Goal: Task Accomplishment & Management: Use online tool/utility

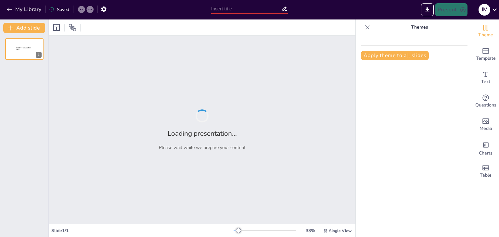
type input "[PERSON_NAME]: The Architect of Nonviolent Resistance"
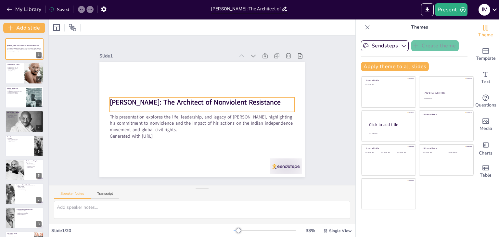
checkbox input "true"
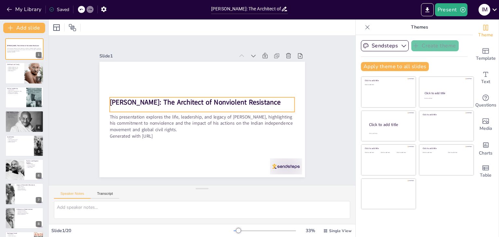
checkbox input "true"
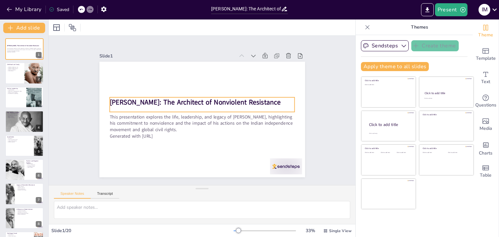
checkbox input "true"
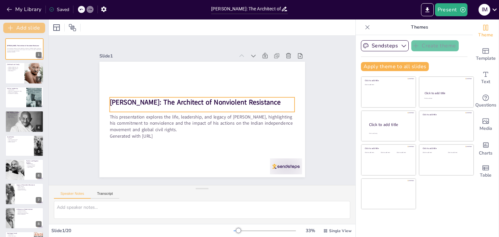
checkbox input "true"
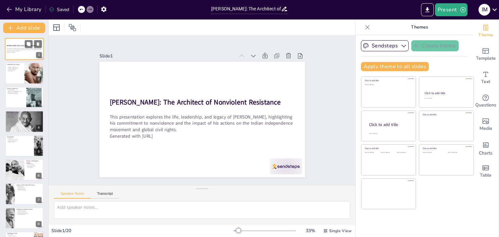
checkbox input "true"
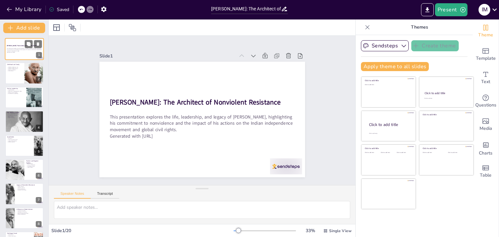
checkbox input "true"
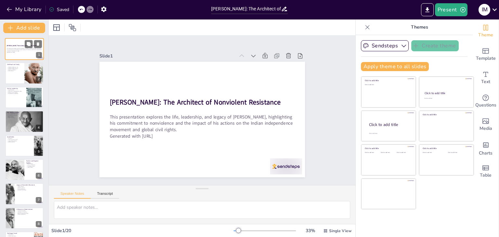
checkbox input "true"
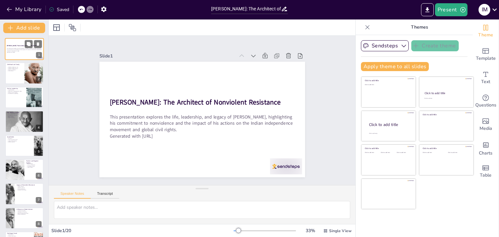
checkbox input "true"
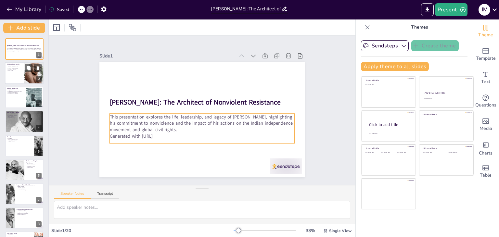
checkbox input "true"
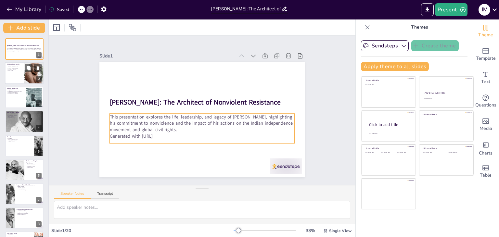
checkbox input "true"
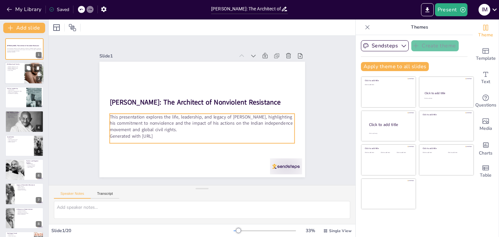
checkbox input "true"
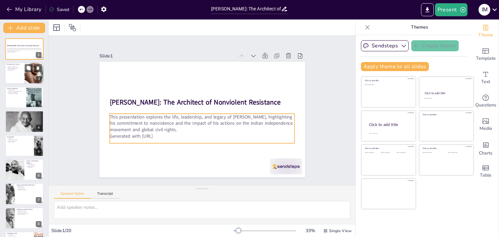
checkbox input "true"
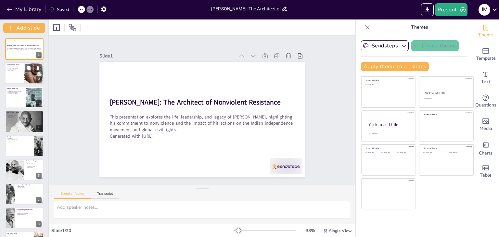
click at [23, 76] on div at bounding box center [24, 73] width 39 height 22
type textarea "Gandhi's childhood was marked by the values instilled by his family, particular…"
checkbox input "true"
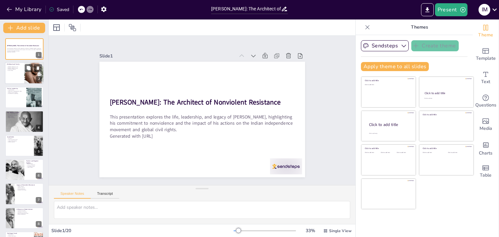
checkbox input "true"
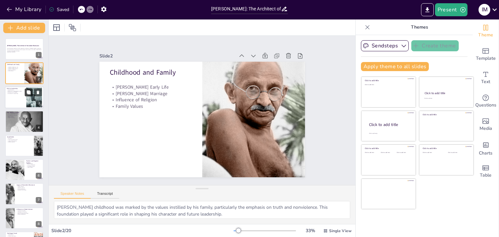
checkbox input "true"
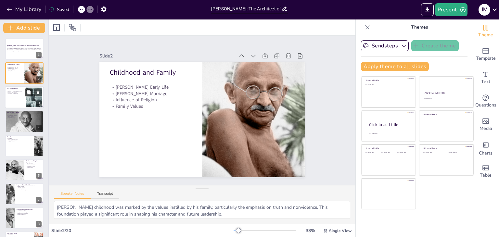
checkbox input "true"
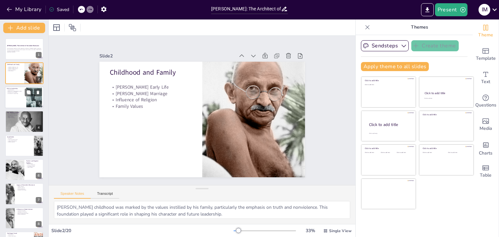
checkbox input "true"
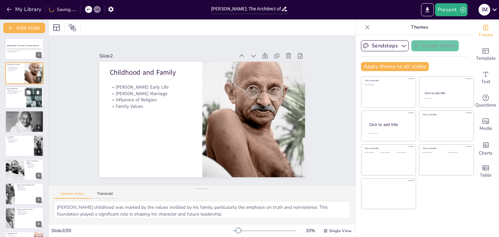
click at [28, 102] on div at bounding box center [34, 97] width 35 height 20
type textarea "Gandhi's legal education in London provided him with the tools to understand an…"
checkbox input "true"
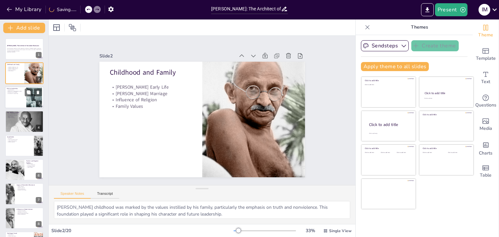
checkbox input "true"
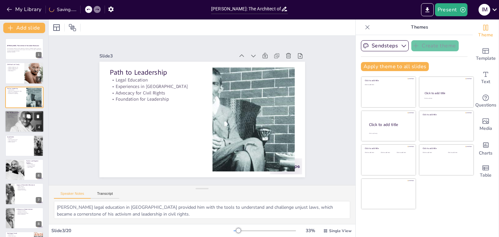
checkbox input "true"
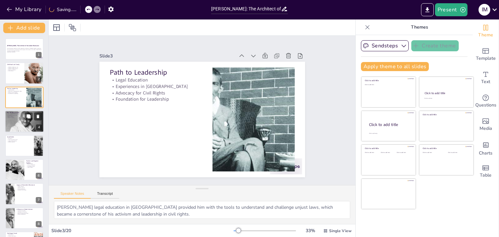
checkbox input "true"
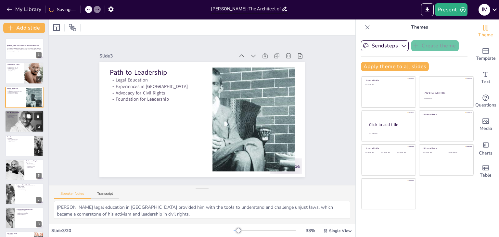
checkbox input "true"
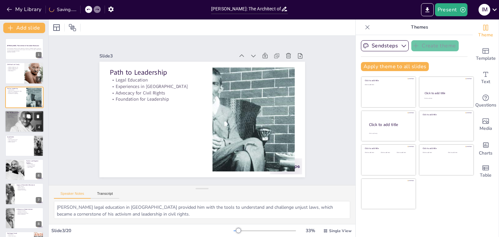
checkbox input "true"
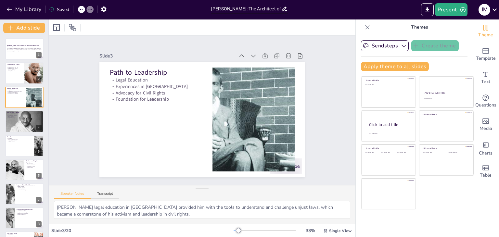
checkbox input "true"
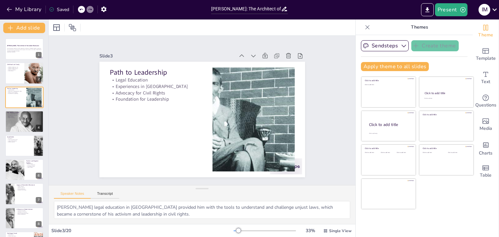
checkbox input "true"
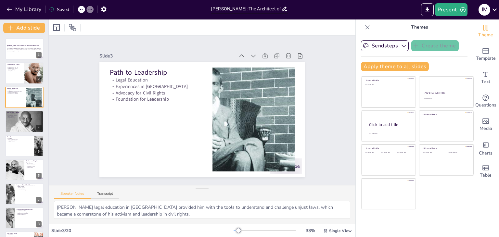
checkbox input "true"
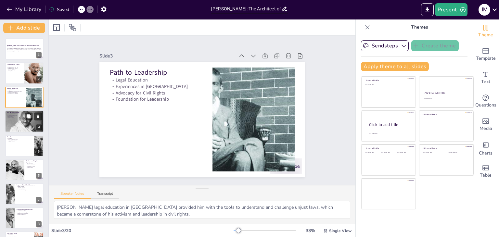
checkbox input "true"
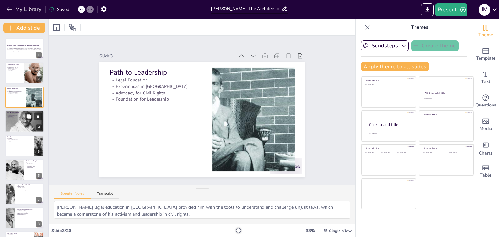
checkbox input "true"
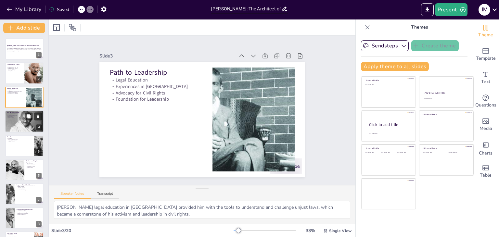
checkbox input "true"
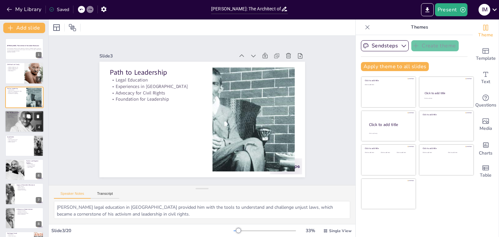
checkbox input "true"
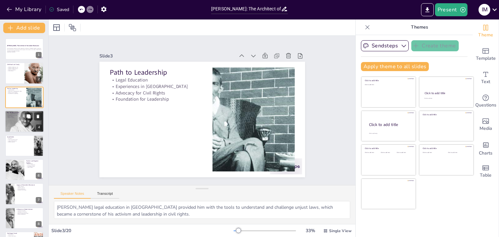
click at [13, 119] on div at bounding box center [24, 122] width 39 height 22
type textarea "Gandhi's unwavering commitment to nonviolence was fundamental to his leadership…"
checkbox input "true"
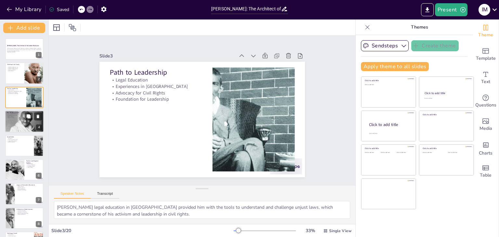
checkbox input "true"
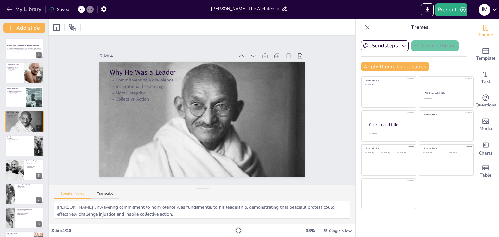
checkbox input "true"
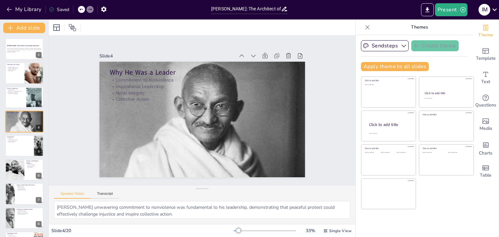
checkbox input "true"
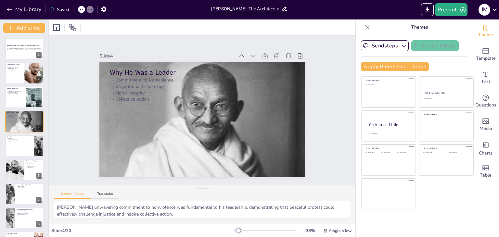
checkbox input "true"
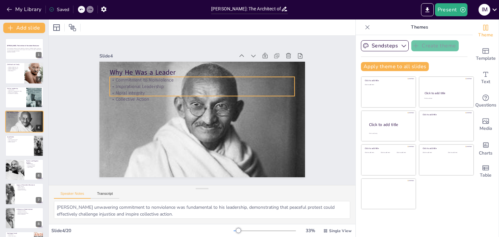
checkbox input "true"
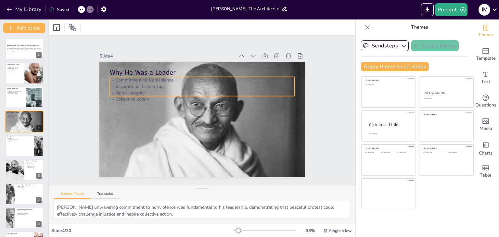
checkbox input "true"
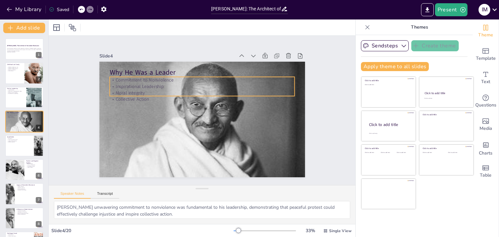
checkbox input "true"
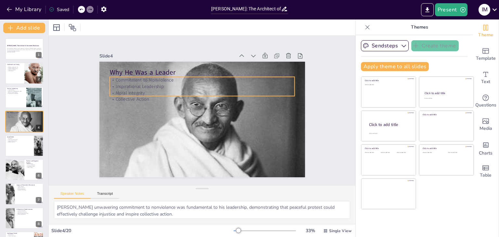
checkbox input "true"
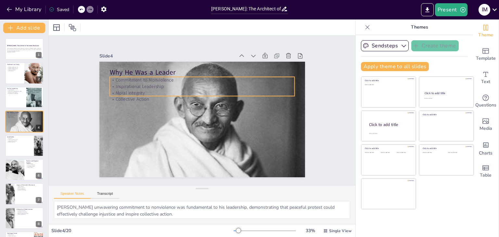
checkbox input "true"
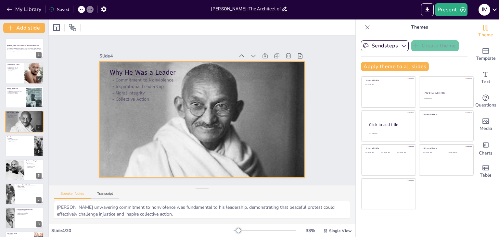
checkbox input "true"
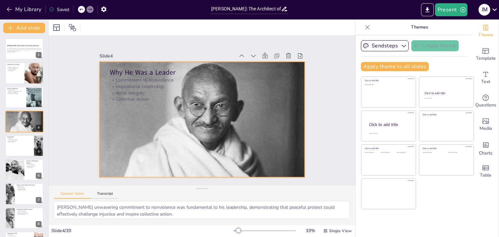
checkbox input "true"
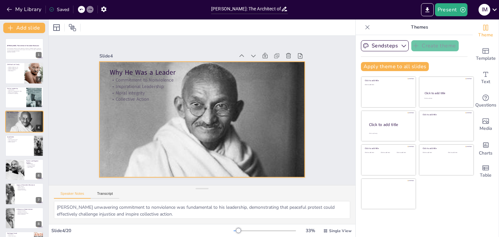
checkbox input "true"
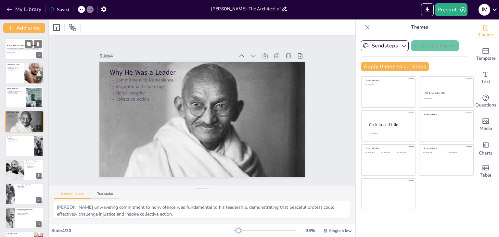
click at [19, 51] on p "This presentation explores the life, leadership, and legacy of [PERSON_NAME], h…" at bounding box center [24, 50] width 35 height 4
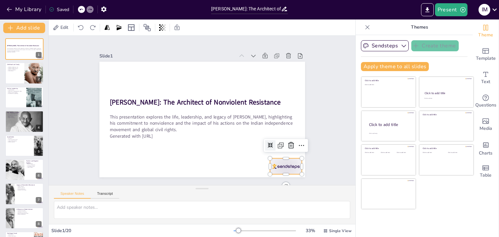
click at [282, 162] on div at bounding box center [286, 167] width 32 height 16
click at [287, 143] on icon at bounding box center [291, 146] width 8 height 8
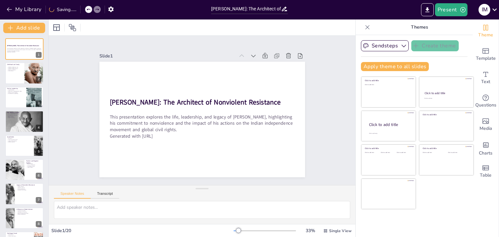
click at [27, 78] on div at bounding box center [34, 74] width 20 height 30
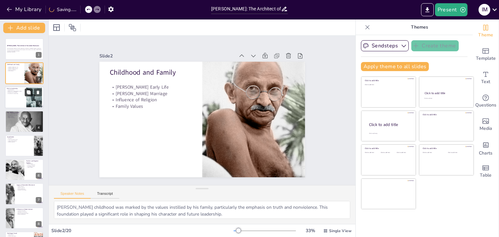
click at [28, 91] on icon at bounding box center [29, 92] width 4 height 4
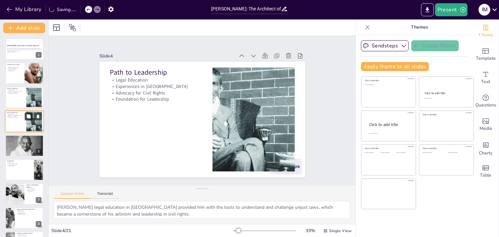
click at [29, 119] on button at bounding box center [29, 117] width 8 height 8
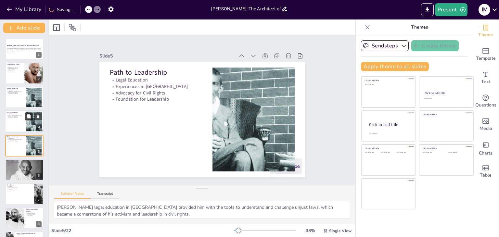
scroll to position [10, 0]
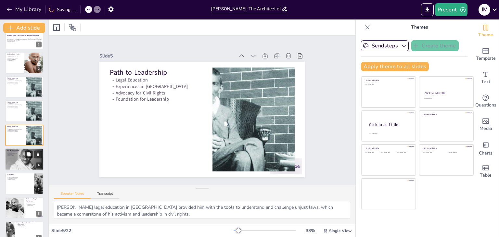
click at [33, 152] on button at bounding box center [29, 155] width 8 height 8
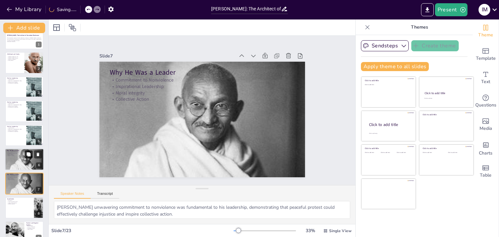
scroll to position [59, 0]
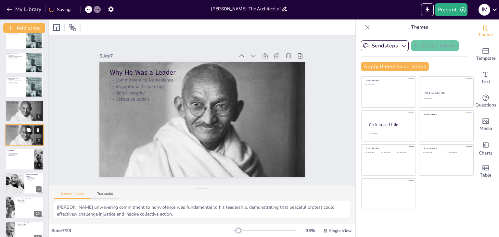
click at [35, 130] on button at bounding box center [38, 130] width 8 height 8
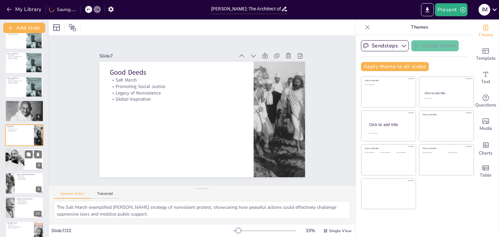
click at [22, 164] on div at bounding box center [15, 160] width 22 height 22
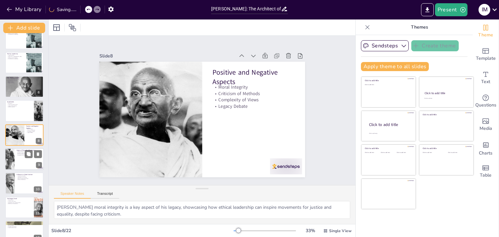
click at [21, 168] on div at bounding box center [24, 159] width 39 height 22
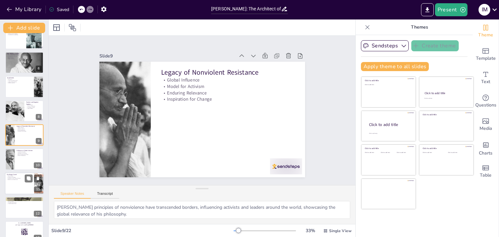
click at [20, 181] on div at bounding box center [24, 184] width 39 height 22
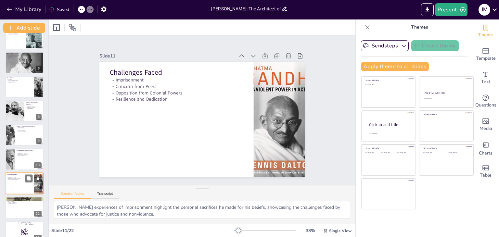
scroll to position [156, 0]
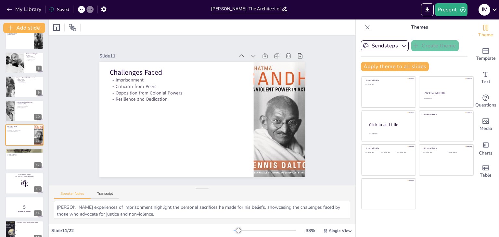
click at [23, 196] on div "Mahatma Gandhi: The Architect of Nonviolent Resistance This presentation explor…" at bounding box center [24, 147] width 48 height 529
click at [23, 161] on div at bounding box center [24, 159] width 39 height 22
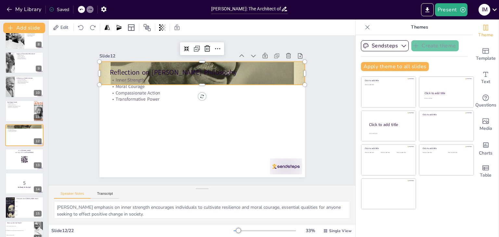
click at [196, 62] on div at bounding box center [205, 73] width 231 height 275
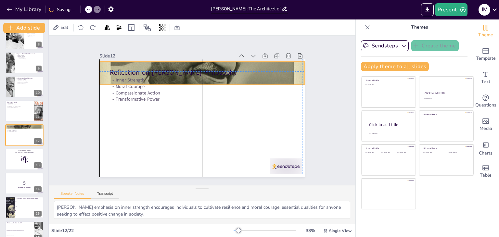
click at [203, 60] on div at bounding box center [202, 73] width 206 height 255
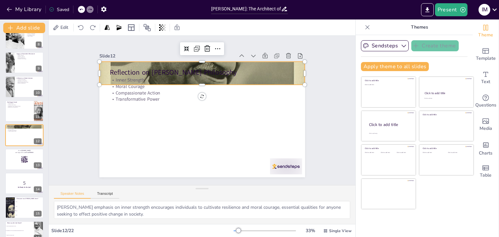
scroll to position [0, 0]
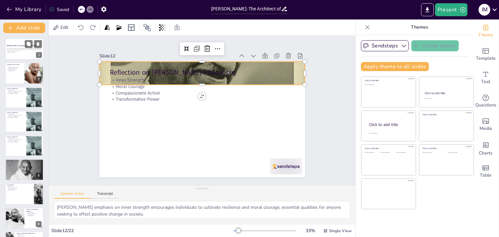
click at [25, 60] on div at bounding box center [24, 49] width 39 height 22
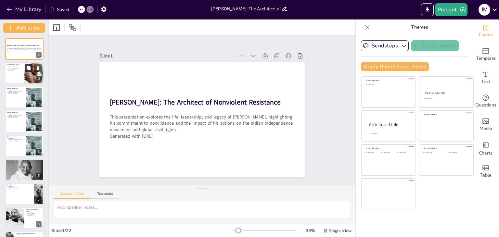
click at [27, 66] on icon at bounding box center [28, 68] width 5 height 5
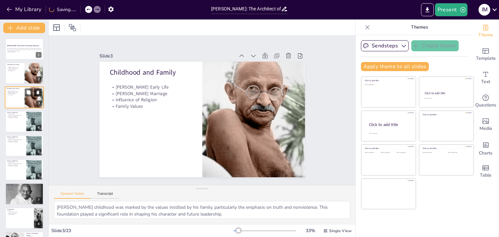
click at [36, 93] on icon at bounding box center [38, 92] width 5 height 5
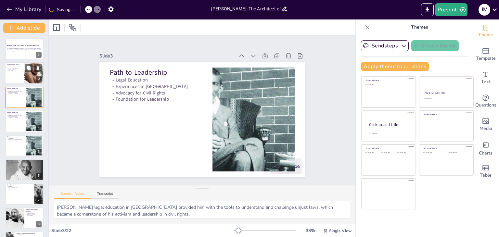
click at [24, 74] on div at bounding box center [24, 73] width 39 height 22
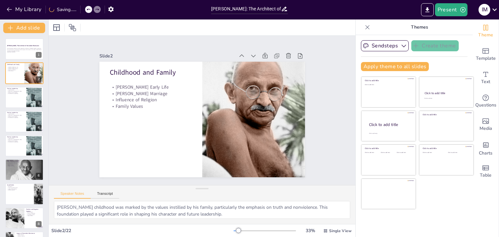
click at [15, 98] on div at bounding box center [24, 97] width 39 height 22
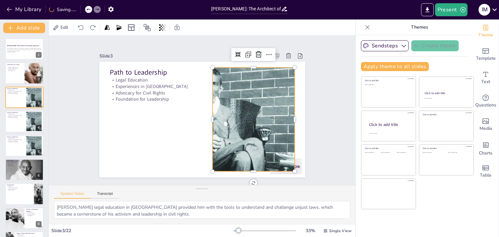
click at [238, 93] on div at bounding box center [253, 120] width 185 height 104
click at [19, 121] on div at bounding box center [24, 122] width 39 height 22
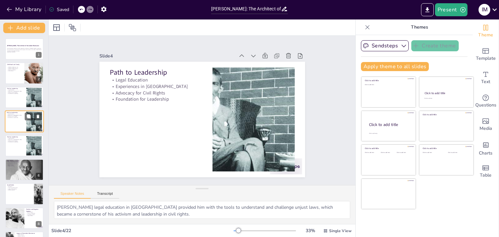
click at [19, 121] on div at bounding box center [24, 122] width 39 height 22
click at [37, 113] on button at bounding box center [38, 117] width 8 height 8
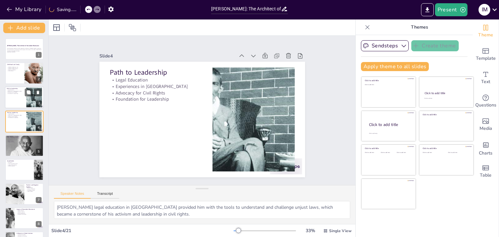
click at [16, 90] on p "Legal Education" at bounding box center [16, 89] width 18 height 1
click at [28, 129] on div at bounding box center [34, 122] width 35 height 20
click at [36, 122] on div at bounding box center [34, 122] width 35 height 20
click at [36, 117] on icon at bounding box center [38, 116] width 5 height 5
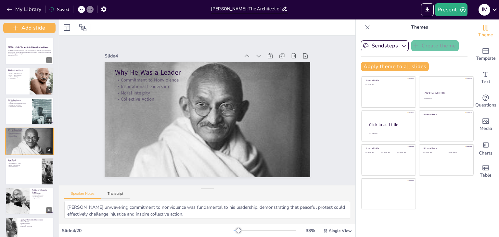
drag, startPoint x: 47, startPoint y: 167, endPoint x: 57, endPoint y: 34, distance: 133.1
click at [57, 34] on div "Add slide Mahatma Gandhi: The Architect of Nonviolent Resistance This presentat…" at bounding box center [29, 129] width 59 height 218
click at [43, 168] on div at bounding box center [48, 171] width 59 height 28
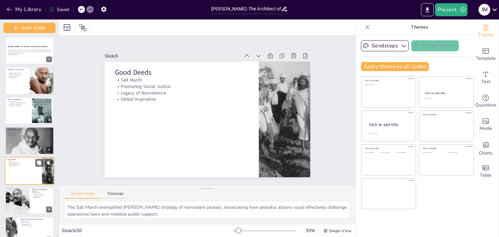
scroll to position [37, 0]
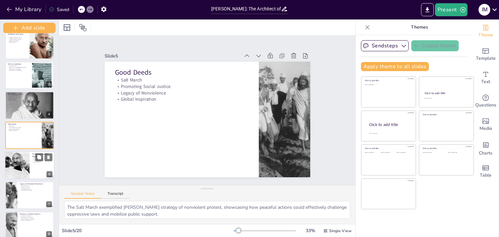
click at [33, 175] on div at bounding box center [30, 166] width 50 height 28
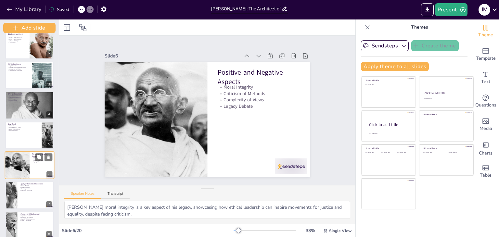
scroll to position [67, 0]
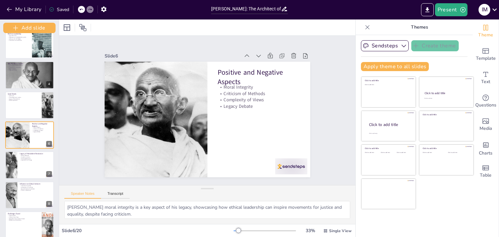
click at [58, 4] on div "Saved" at bounding box center [57, 9] width 23 height 12
click at [108, 14] on button "button" at bounding box center [104, 9] width 12 height 12
click at [59, 12] on div "Saved" at bounding box center [59, 10] width 20 height 6
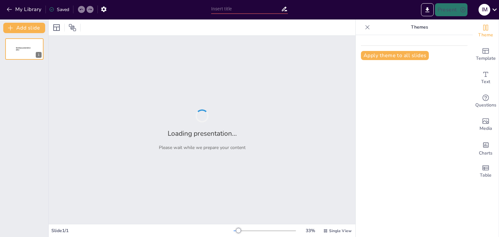
type input "[PERSON_NAME]: The Architect of Nonviolent Resistance"
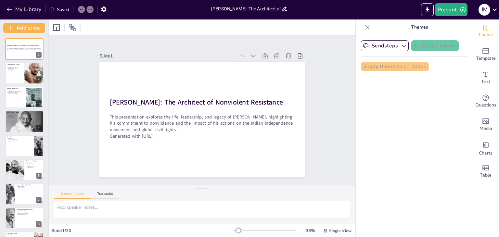
checkbox input "true"
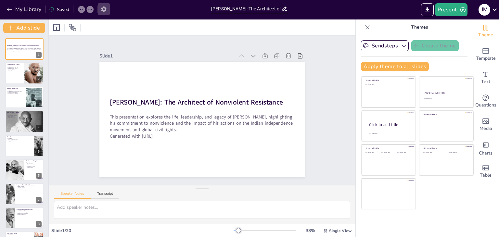
click at [109, 9] on button "button" at bounding box center [104, 9] width 12 height 12
click at [103, 8] on icon "button" at bounding box center [103, 9] width 7 height 7
checkbox input "true"
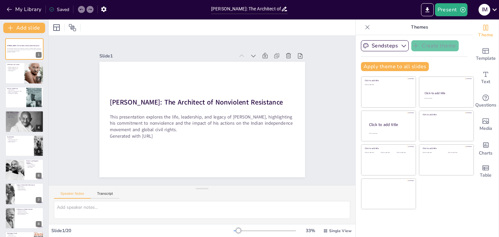
checkbox input "true"
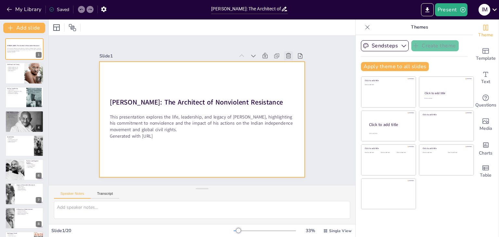
checkbox input "true"
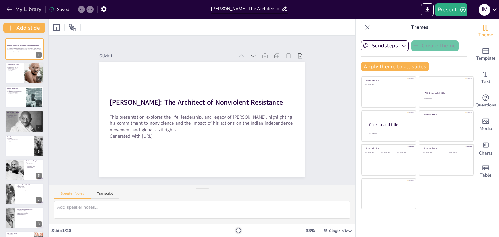
checkbox input "true"
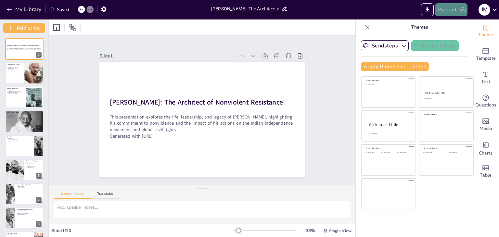
click at [447, 16] on button "Present" at bounding box center [451, 9] width 33 height 13
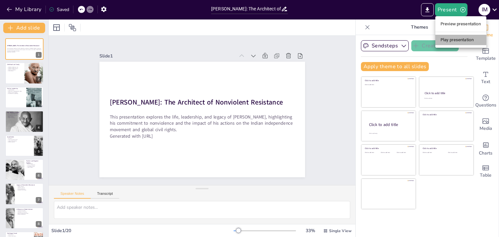
click at [454, 37] on li "Play presentation" at bounding box center [461, 40] width 51 height 10
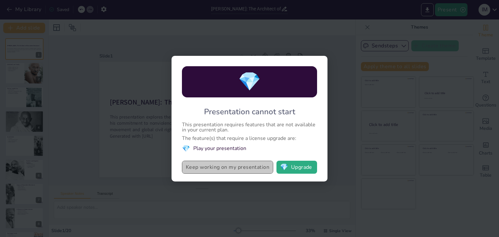
click at [271, 168] on button "Keep working on my presentation" at bounding box center [227, 167] width 91 height 13
checkbox input "true"
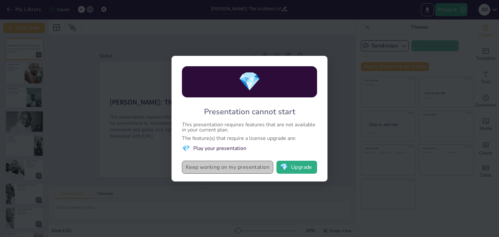
checkbox input "true"
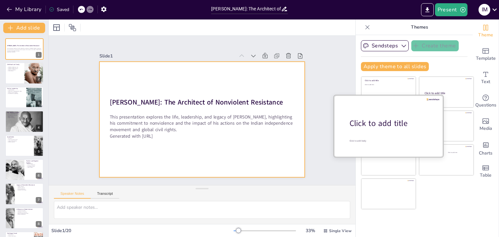
checkbox input "true"
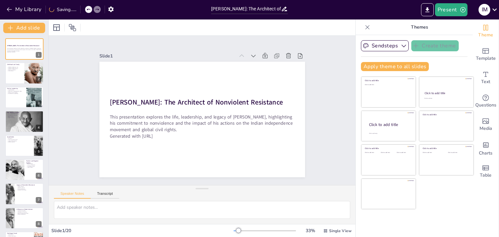
checkbox input "true"
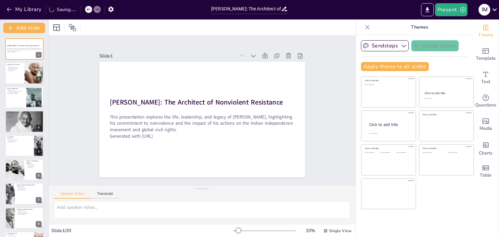
checkbox input "true"
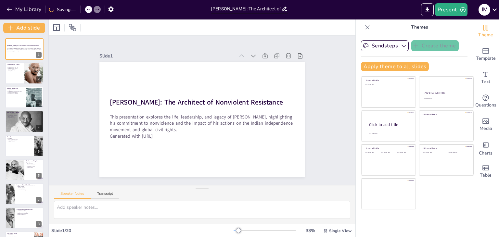
checkbox input "true"
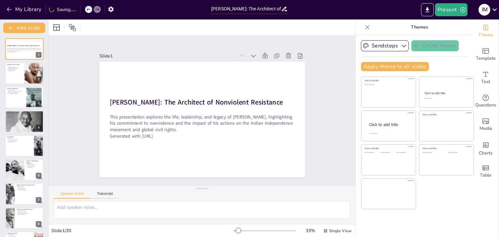
checkbox input "true"
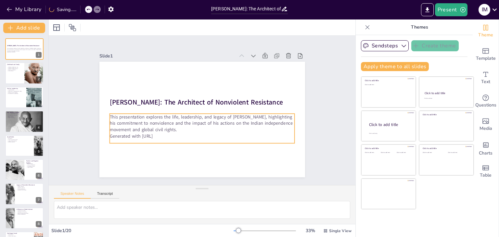
checkbox input "true"
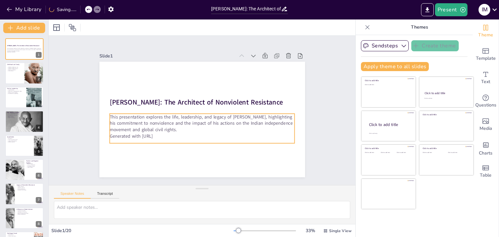
checkbox input "true"
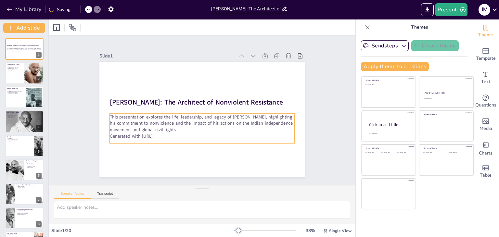
checkbox input "true"
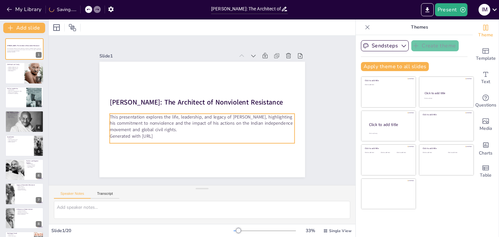
checkbox input "true"
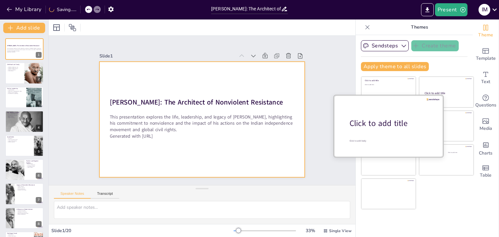
checkbox input "true"
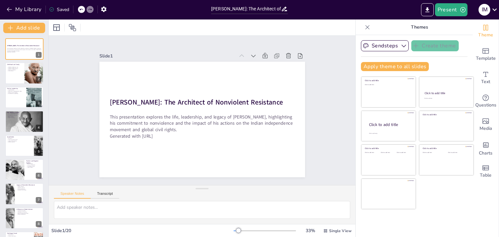
checkbox input "true"
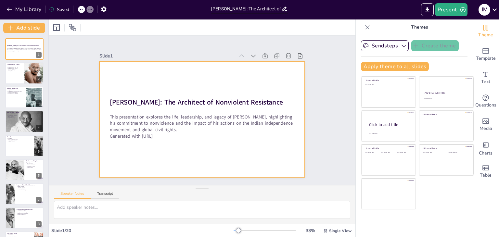
checkbox input "true"
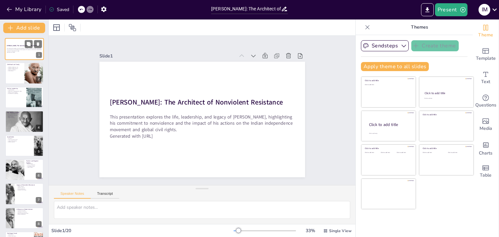
checkbox input "true"
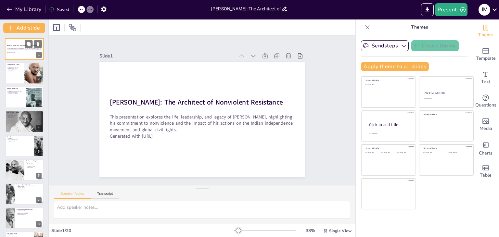
checkbox input "true"
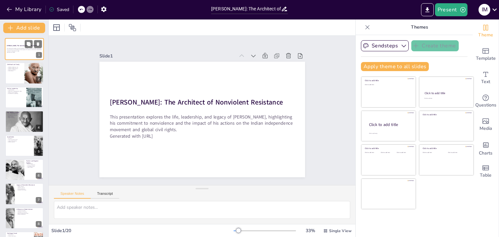
checkbox input "true"
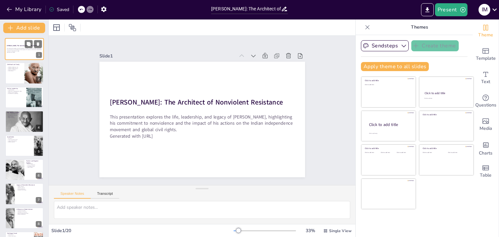
checkbox input "true"
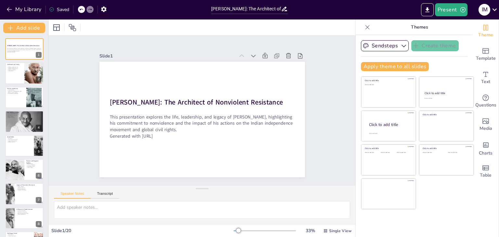
checkbox input "true"
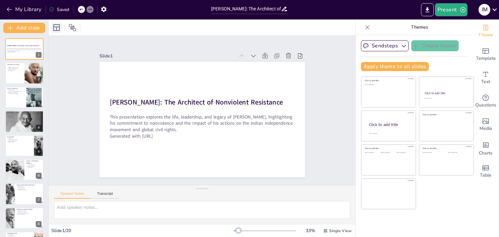
checkbox input "true"
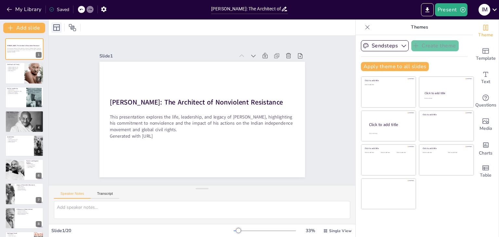
checkbox input "true"
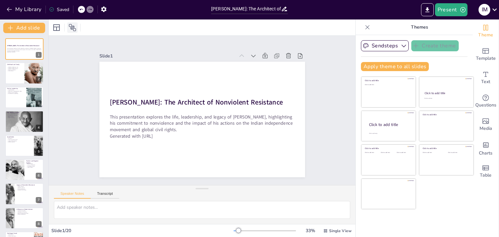
click at [68, 30] on div at bounding box center [72, 27] width 10 height 10
checkbox input "true"
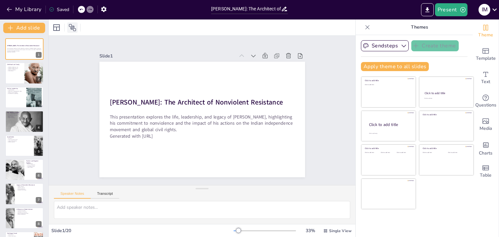
checkbox input "true"
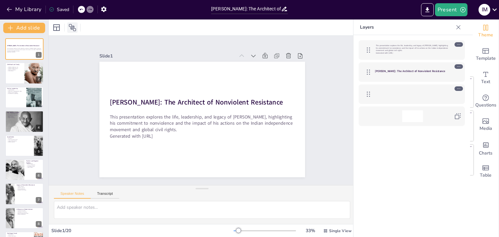
click at [68, 30] on div at bounding box center [72, 27] width 10 height 10
checkbox input "true"
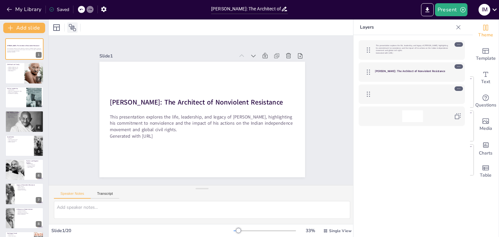
checkbox input "true"
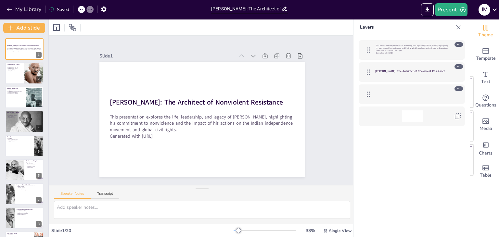
checkbox input "true"
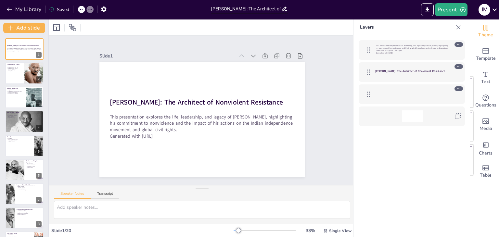
checkbox input "true"
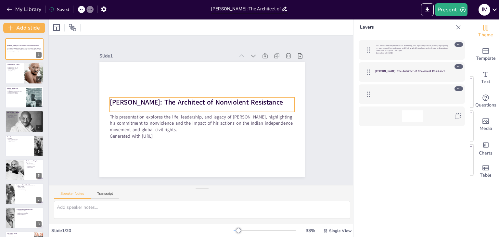
checkbox input "true"
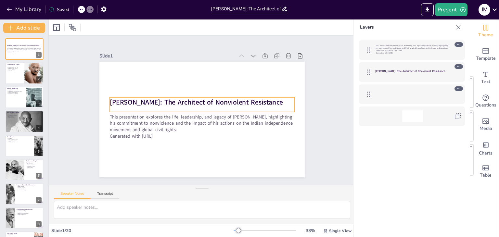
checkbox input "true"
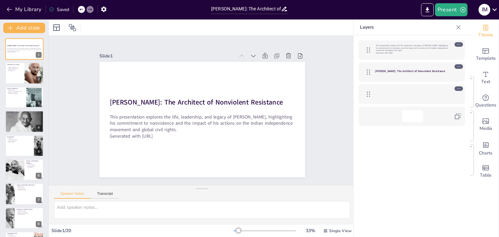
click at [56, 7] on div "Saved" at bounding box center [59, 10] width 20 height 6
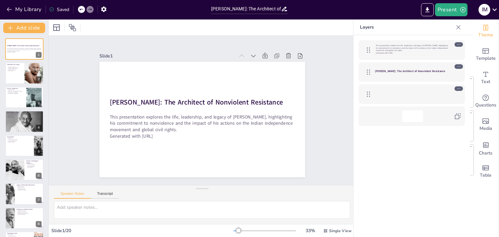
click at [56, 7] on div "Saved" at bounding box center [59, 10] width 20 height 6
click at [105, 9] on icon "button" at bounding box center [103, 10] width 5 height 6
click at [105, 4] on button "button" at bounding box center [104, 9] width 12 height 12
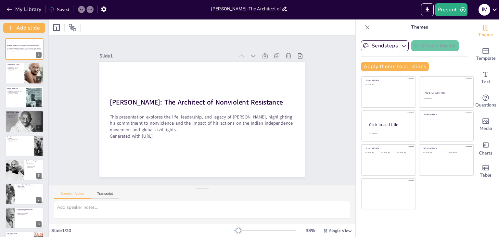
checkbox input "true"
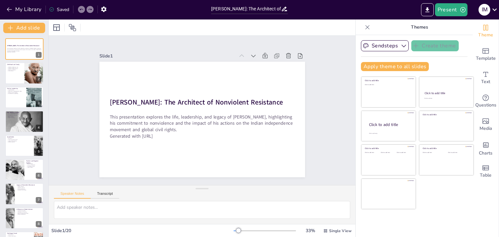
checkbox input "true"
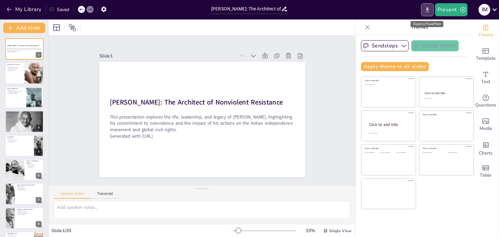
click at [428, 10] on icon "Export to PowerPoint" at bounding box center [427, 10] width 7 height 7
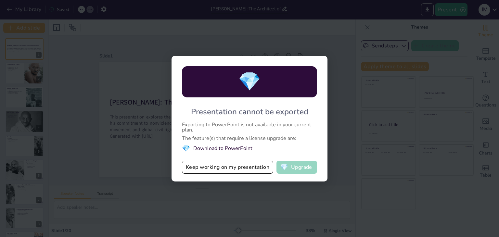
click at [298, 167] on button "💎 Upgrade" at bounding box center [297, 167] width 41 height 13
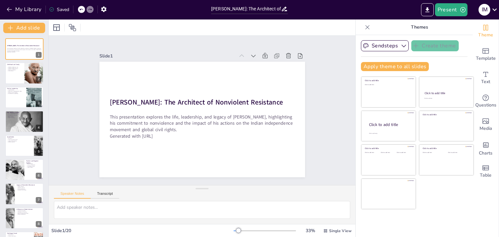
checkbox input "true"
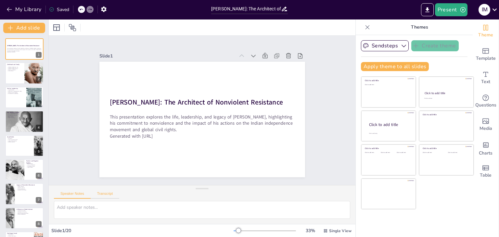
checkbox input "true"
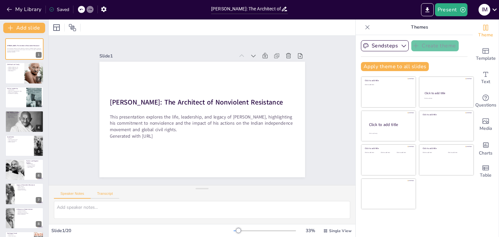
checkbox input "true"
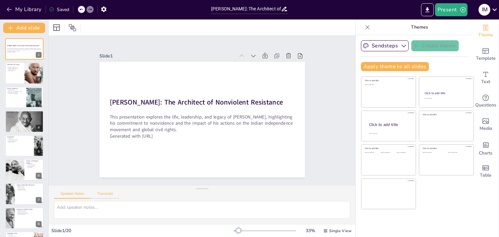
checkbox input "true"
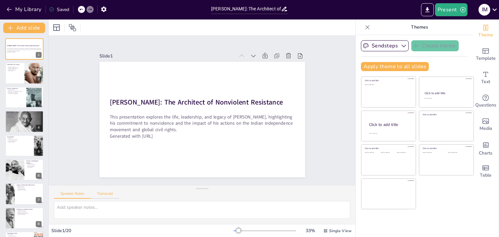
checkbox input "true"
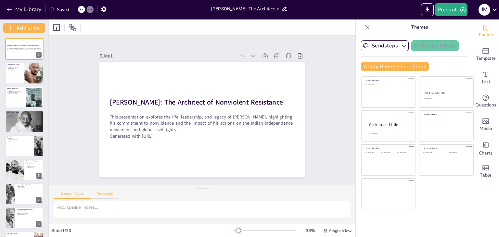
checkbox input "true"
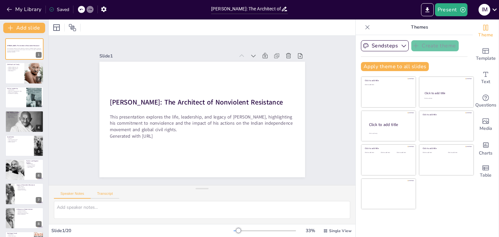
click at [101, 194] on button "Transcript" at bounding box center [105, 195] width 29 height 7
checkbox input "true"
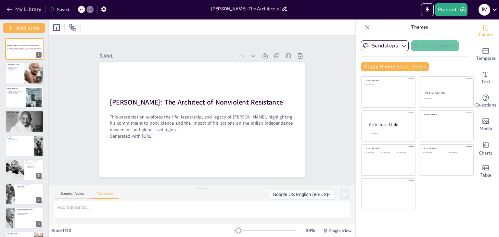
checkbox input "true"
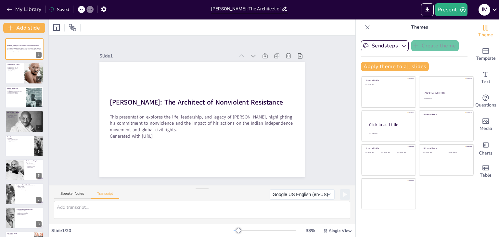
checkbox input "true"
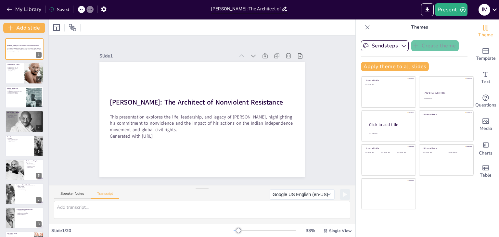
checkbox input "true"
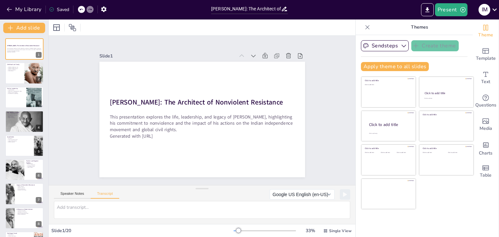
checkbox input "true"
